Goal: Transaction & Acquisition: Download file/media

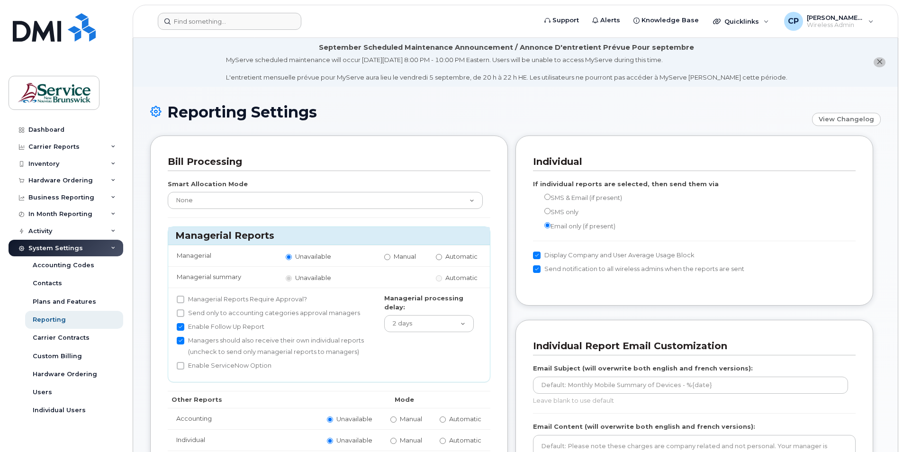
scroll to position [142, 0]
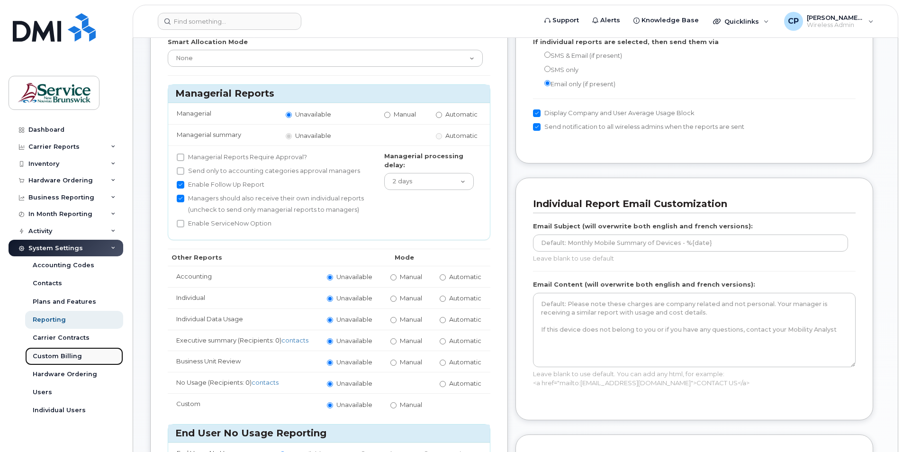
click at [84, 357] on link "Custom Billing" at bounding box center [74, 356] width 98 height 18
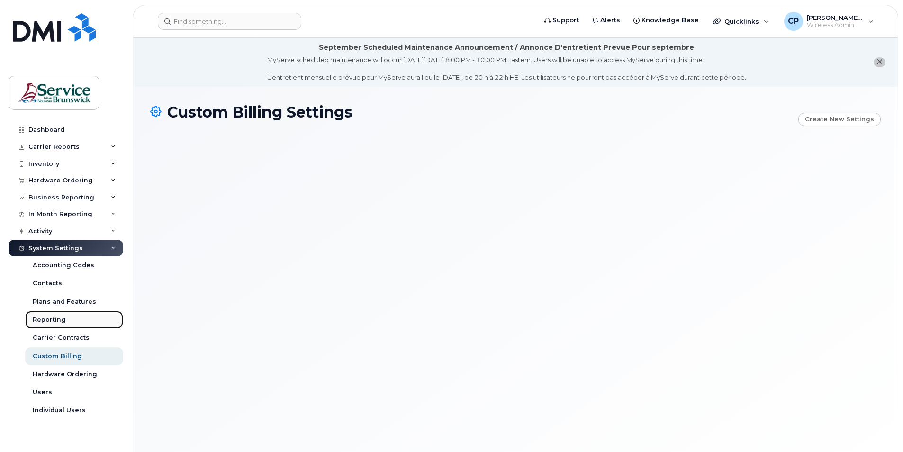
click at [52, 317] on div "Reporting" at bounding box center [49, 319] width 33 height 9
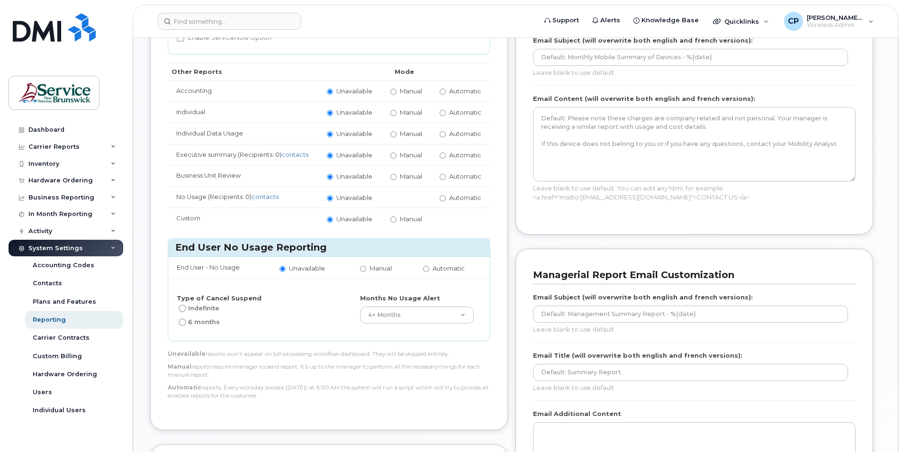
scroll to position [331, 0]
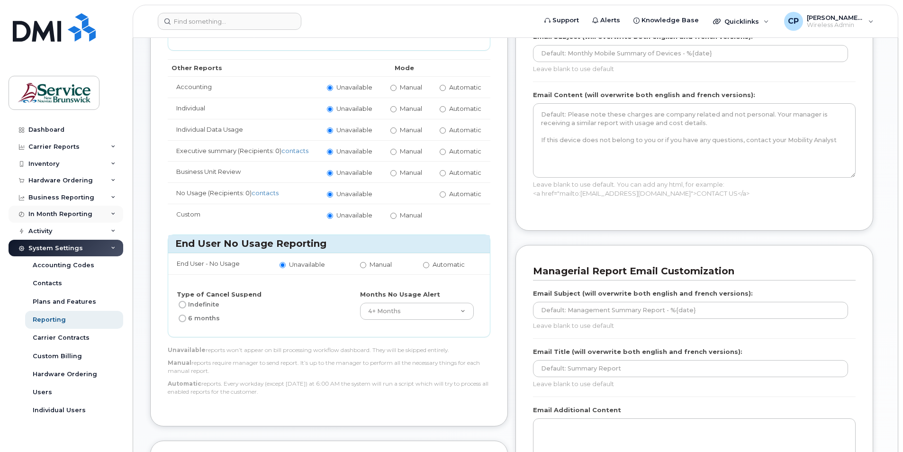
click at [75, 215] on div "In Month Reporting" at bounding box center [60, 214] width 64 height 8
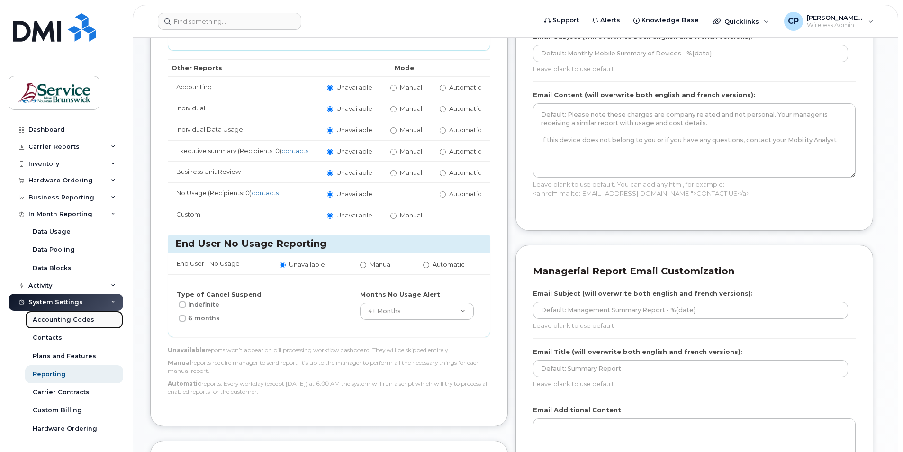
click at [69, 322] on div "Accounting Codes" at bounding box center [64, 319] width 62 height 9
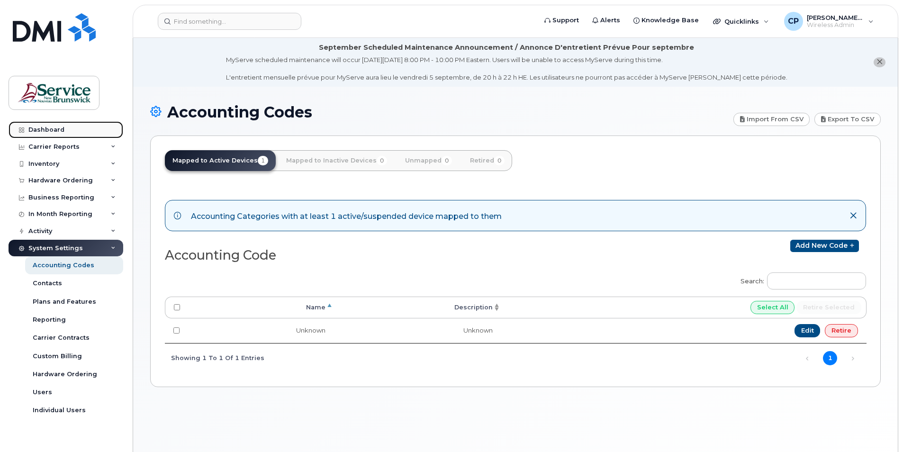
click at [45, 130] on div "Dashboard" at bounding box center [46, 130] width 36 height 8
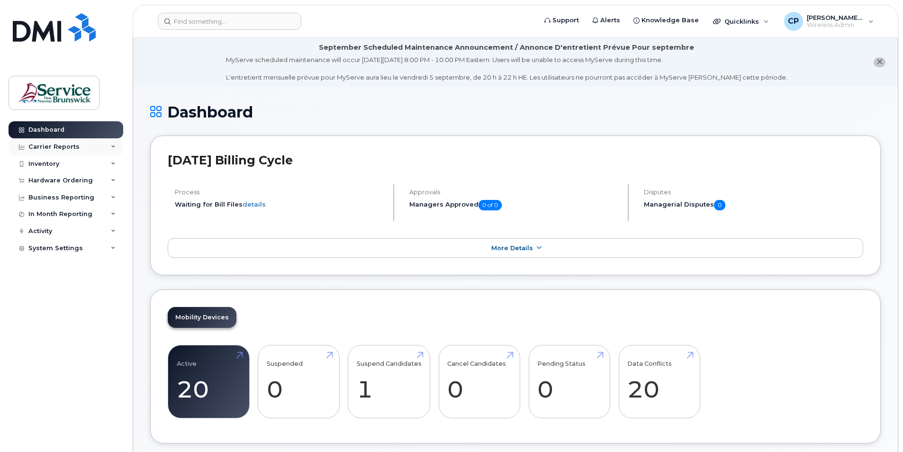
click at [55, 148] on div "Carrier Reports" at bounding box center [53, 147] width 51 height 8
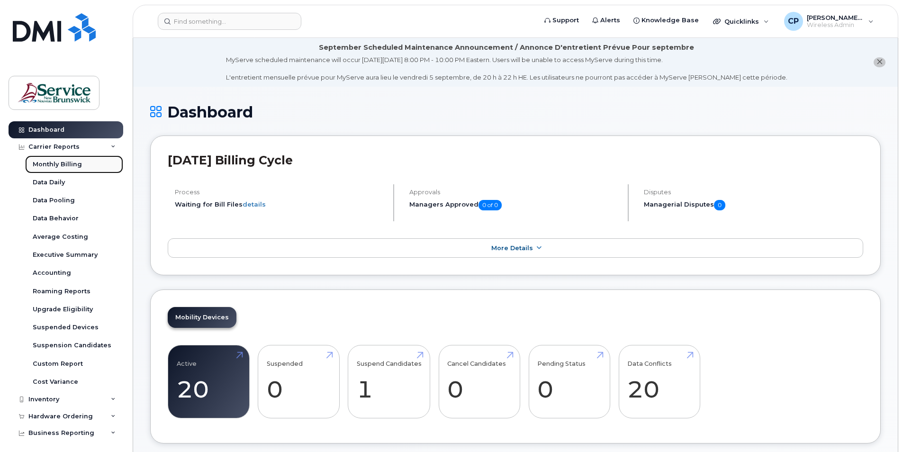
click at [63, 164] on div "Monthly Billing" at bounding box center [57, 164] width 49 height 9
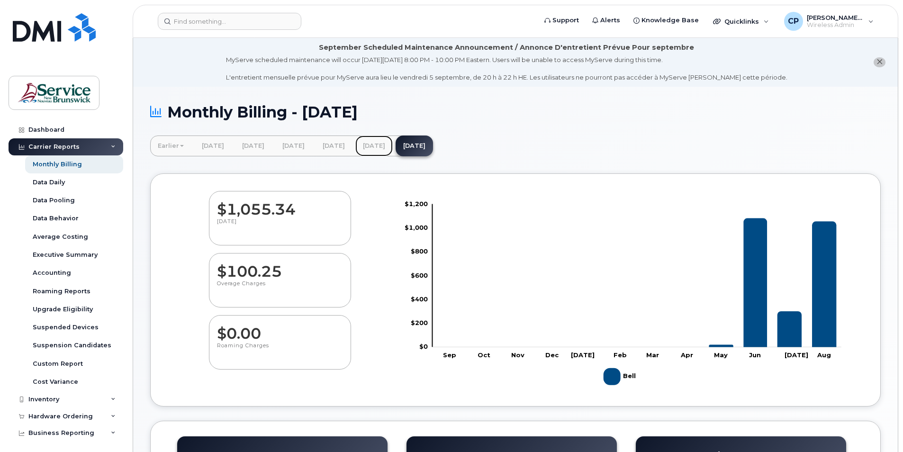
click at [393, 145] on link "[DATE]" at bounding box center [373, 145] width 37 height 21
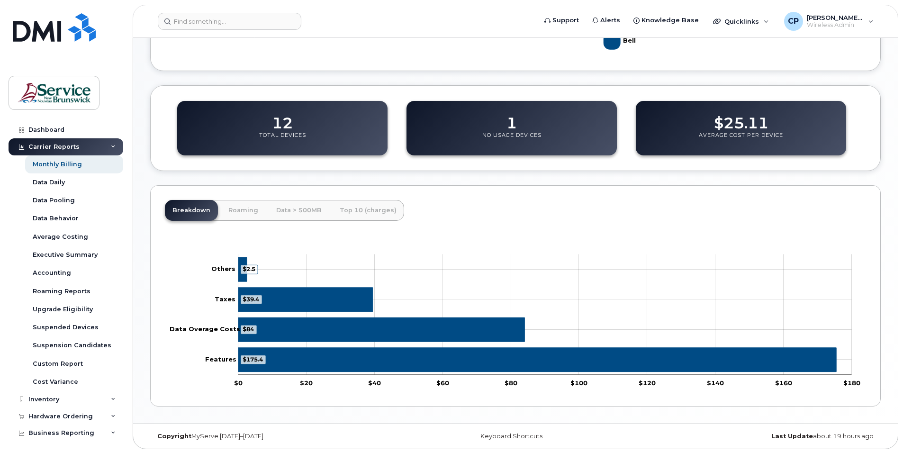
scroll to position [337, 0]
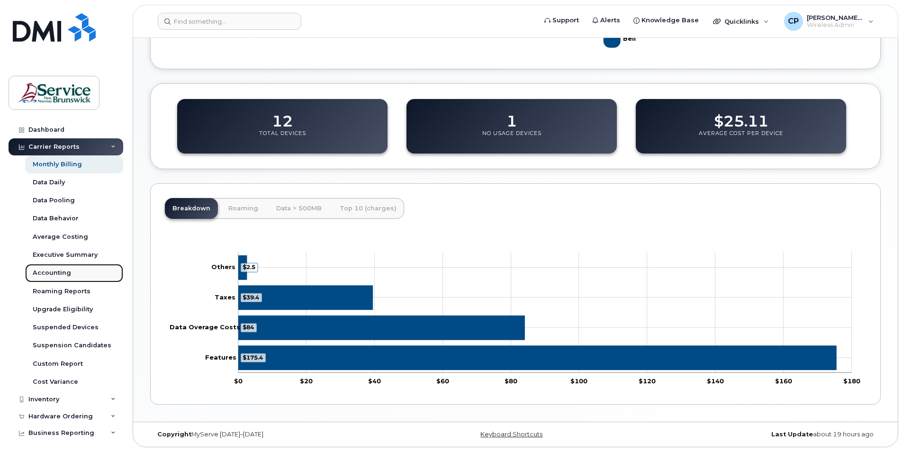
click at [61, 273] on div "Accounting" at bounding box center [52, 273] width 38 height 9
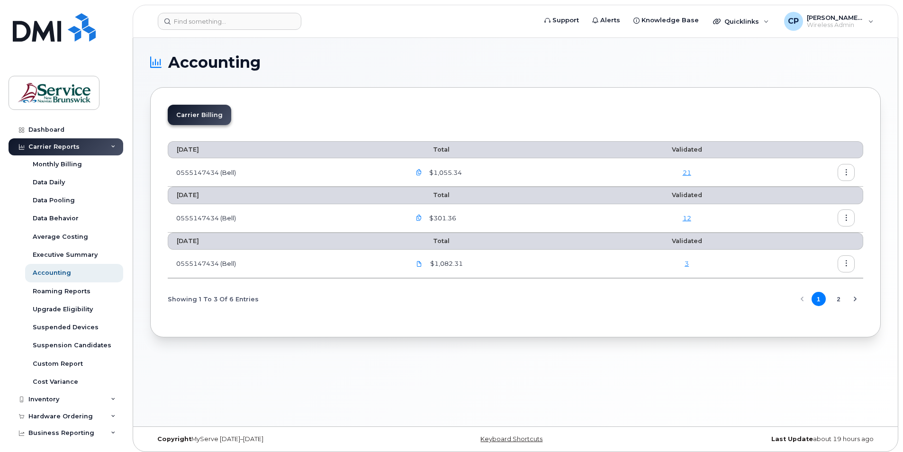
click at [846, 172] on icon "button" at bounding box center [846, 173] width 6 height 6
click at [810, 212] on span "Download" at bounding box center [802, 210] width 37 height 9
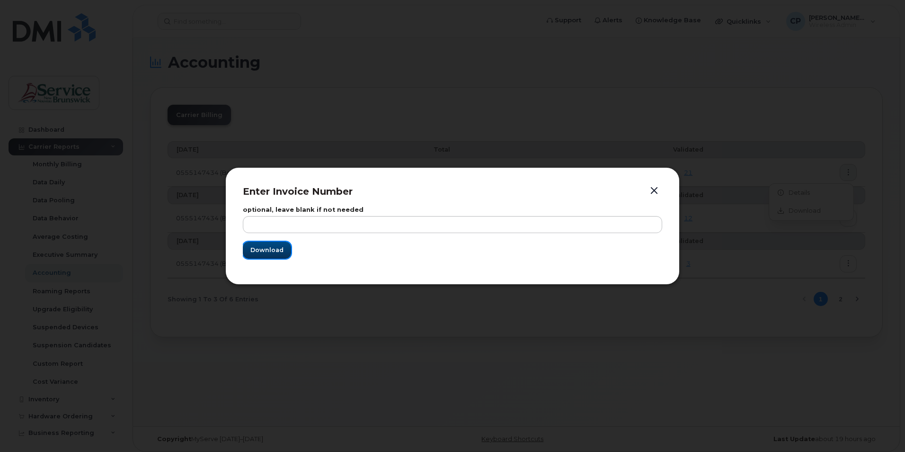
click at [278, 251] on span "Download" at bounding box center [267, 249] width 33 height 9
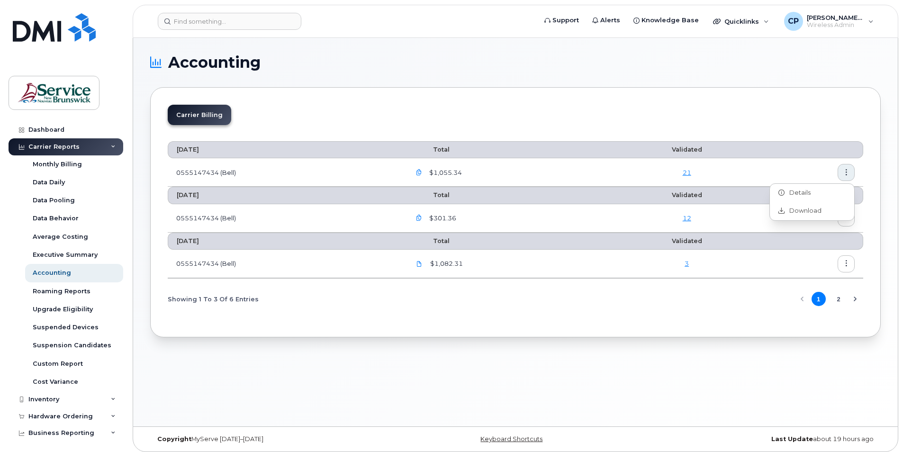
click at [422, 173] on icon "button" at bounding box center [419, 173] width 6 height 6
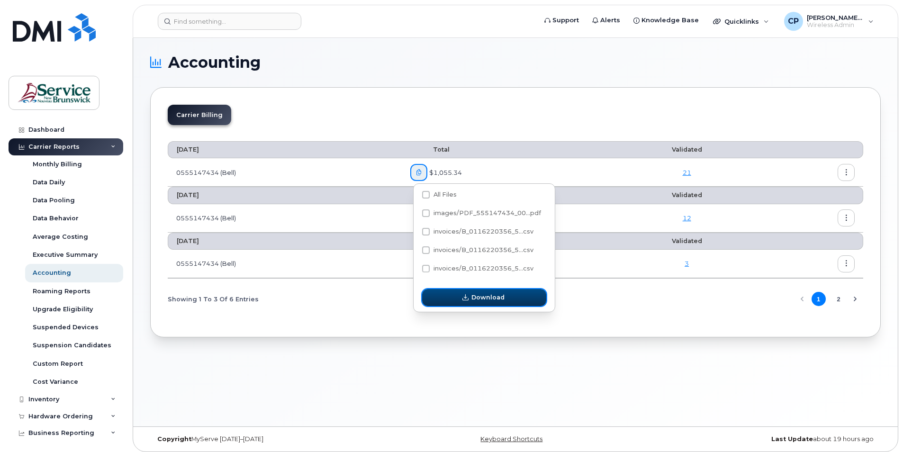
click at [477, 298] on span "Download" at bounding box center [487, 297] width 33 height 9
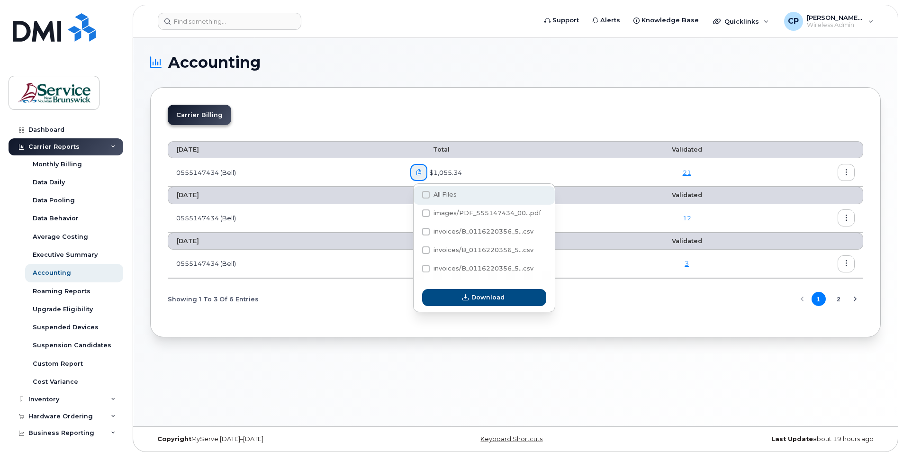
click at [426, 195] on span at bounding box center [426, 195] width 8 height 8
click at [415, 195] on input "All Files" at bounding box center [413, 195] width 5 height 5
checkbox input "true"
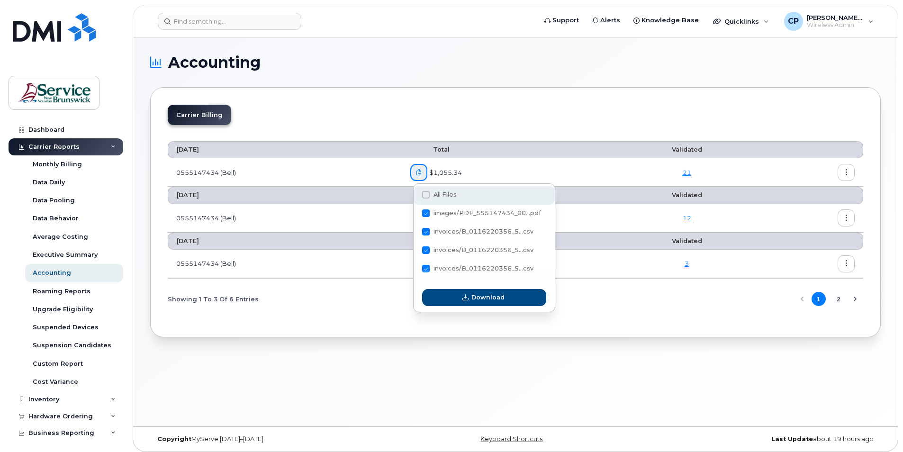
checkbox input "true"
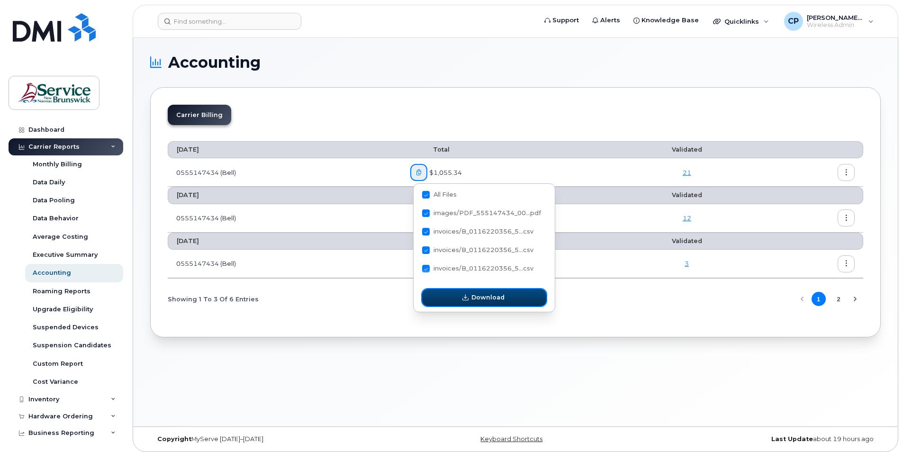
click at [463, 291] on button "Download" at bounding box center [484, 297] width 124 height 17
